Goal: Task Accomplishment & Management: Manage account settings

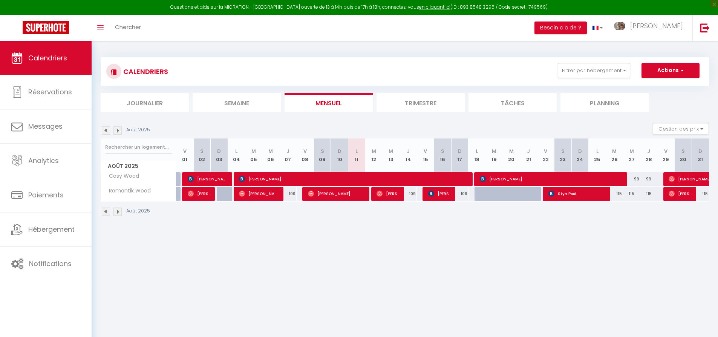
click at [118, 129] on img at bounding box center [117, 130] width 8 height 8
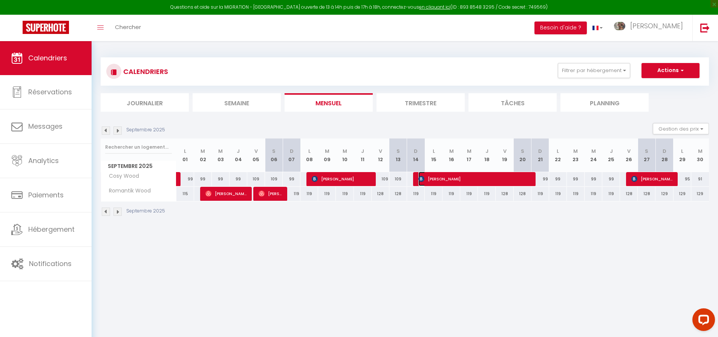
click at [484, 177] on span "[PERSON_NAME]" at bounding box center [475, 179] width 112 height 14
select select "OK"
select select "0"
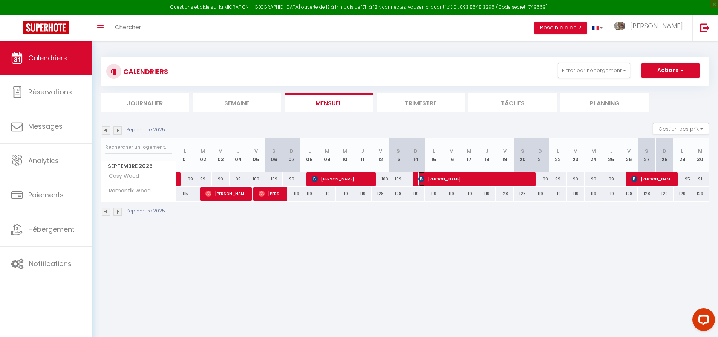
select select "1"
select select
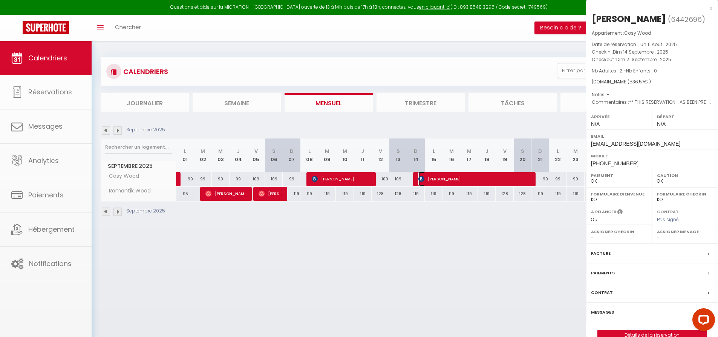
select select "39673"
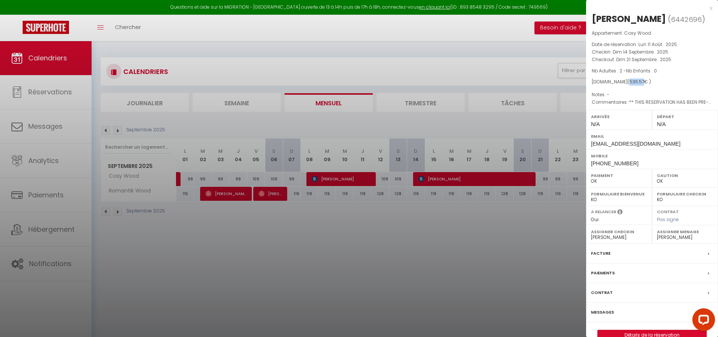
drag, startPoint x: 623, startPoint y: 83, endPoint x: 639, endPoint y: 82, distance: 16.2
click at [639, 82] on span "( 536.57 € )" at bounding box center [639, 81] width 23 height 6
click at [455, 204] on div at bounding box center [359, 168] width 718 height 337
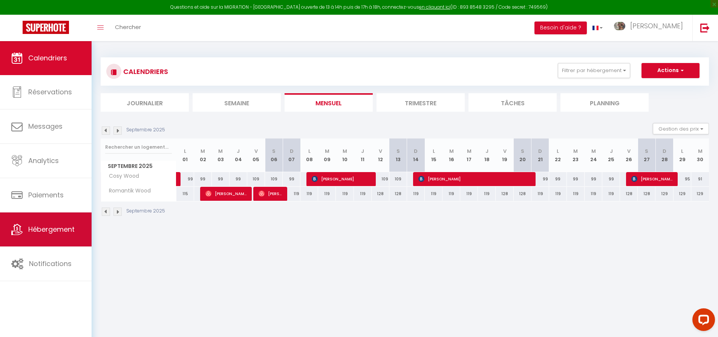
click at [52, 227] on span "Hébergement" at bounding box center [51, 228] width 46 height 9
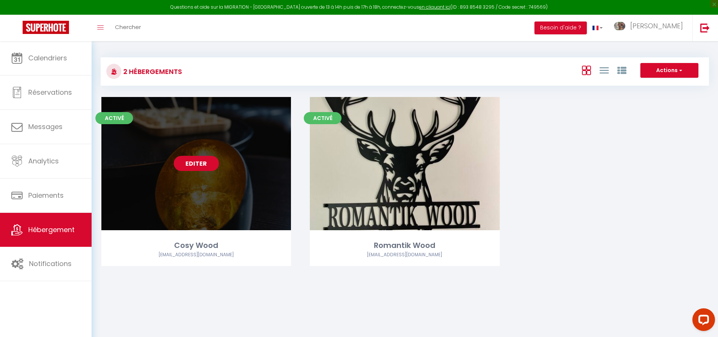
click at [191, 161] on link "Editer" at bounding box center [196, 163] width 45 height 15
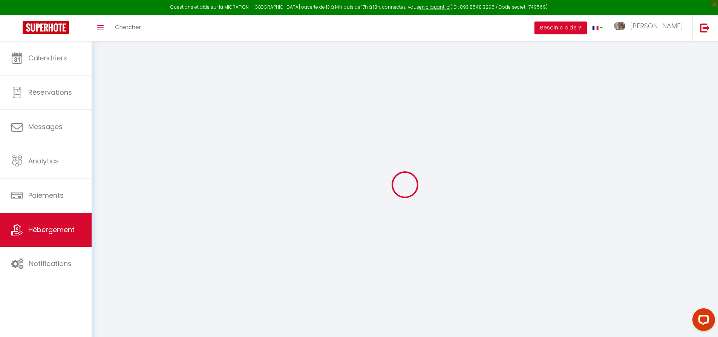
select select "+ 20 %"
select select "+ 25 %"
select select "+ 3 %"
select select
checkbox input "false"
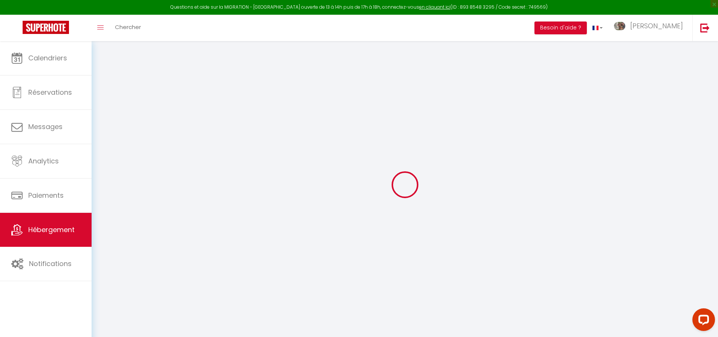
checkbox input "false"
select select "7396-1327477710858929700"
select select "365"
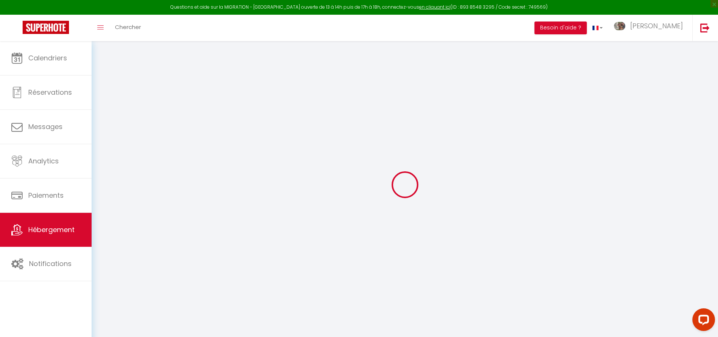
select select "EUR"
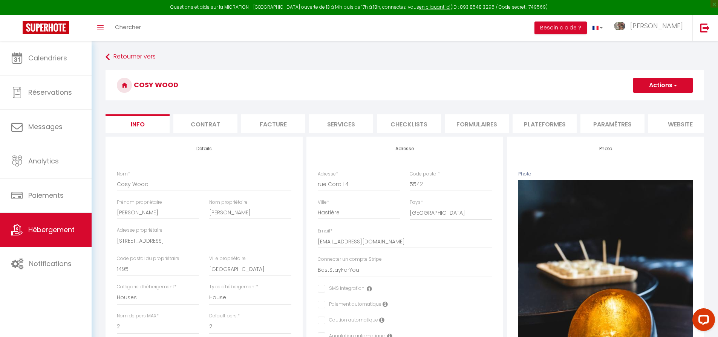
click at [628, 123] on li "Paramètres" at bounding box center [613, 123] width 64 height 18
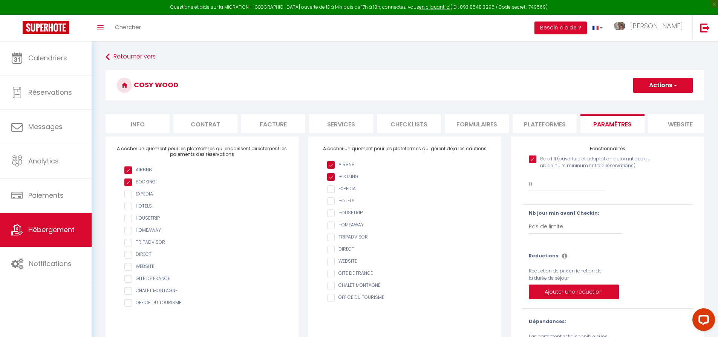
click at [663, 121] on li "website" at bounding box center [680, 123] width 64 height 18
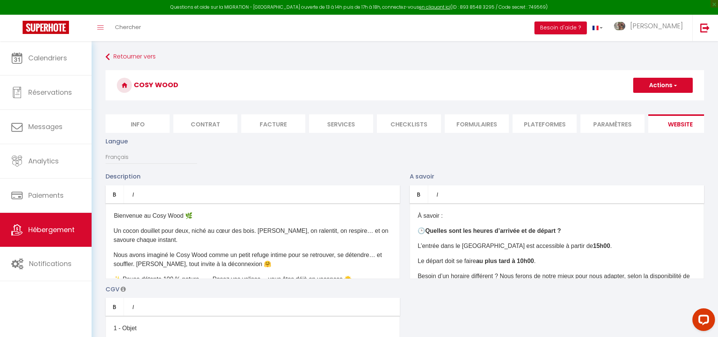
click at [537, 117] on li "Plateformes" at bounding box center [545, 123] width 64 height 18
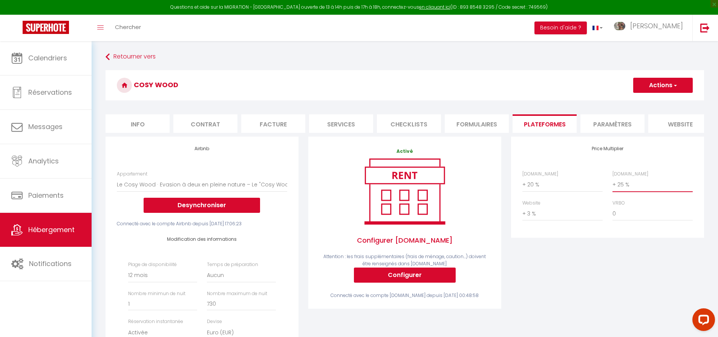
click at [623, 190] on select "0 + 1 % + 2 % + 3 % + 4 % + 5 % + 6 % + 7 % + 8 % + 9 %" at bounding box center [653, 184] width 80 height 14
select select "+ 27 %"
click at [613, 183] on select "0 + 1 % + 2 % + 3 % + 4 % + 5 % + 6 % + 7 % + 8 % + 9 %" at bounding box center [653, 184] width 80 height 14
click at [670, 86] on button "Actions" at bounding box center [663, 85] width 60 height 15
click at [658, 101] on link "Enregistrer" at bounding box center [663, 102] width 60 height 10
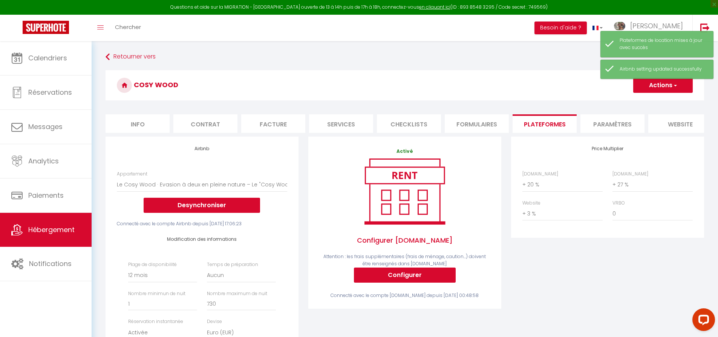
click at [377, 71] on h3 "Cosy Wood" at bounding box center [405, 85] width 599 height 30
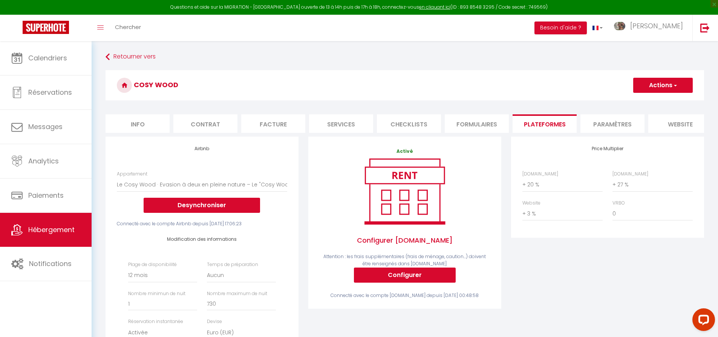
click at [156, 131] on li "Info" at bounding box center [138, 123] width 64 height 18
select select
checkbox input "false"
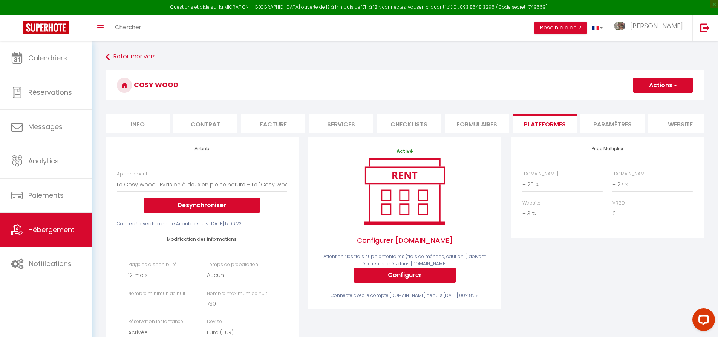
checkbox input "false"
